Goal: Task Accomplishment & Management: Manage account settings

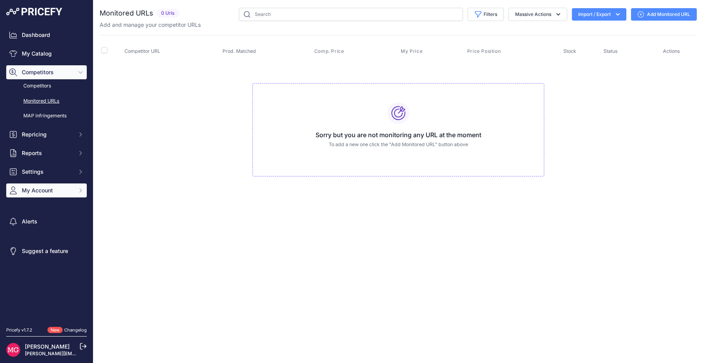
click at [55, 194] on span "My Account" at bounding box center [47, 191] width 51 height 8
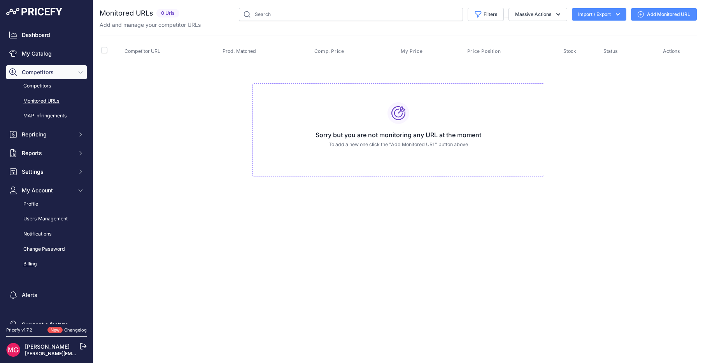
click at [29, 267] on link "Billing" at bounding box center [46, 265] width 81 height 14
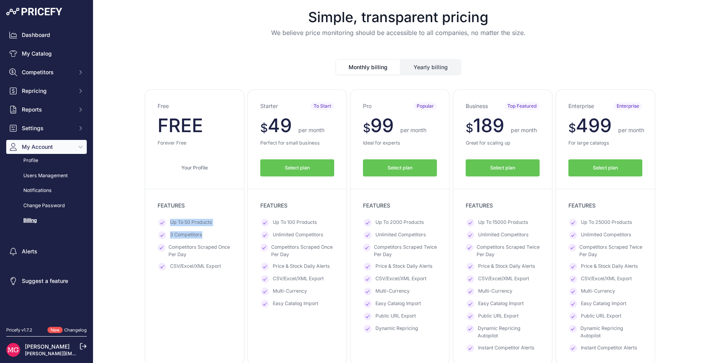
drag, startPoint x: 167, startPoint y: 221, endPoint x: 201, endPoint y: 235, distance: 36.0
click at [201, 235] on ul "Up To 50 Products 3 Competitors Competitors Scraped Once Per Day" at bounding box center [195, 245] width 74 height 52
copy ul "Up To 50 Products 3 Competitors"
